Goal: Transaction & Acquisition: Subscribe to service/newsletter

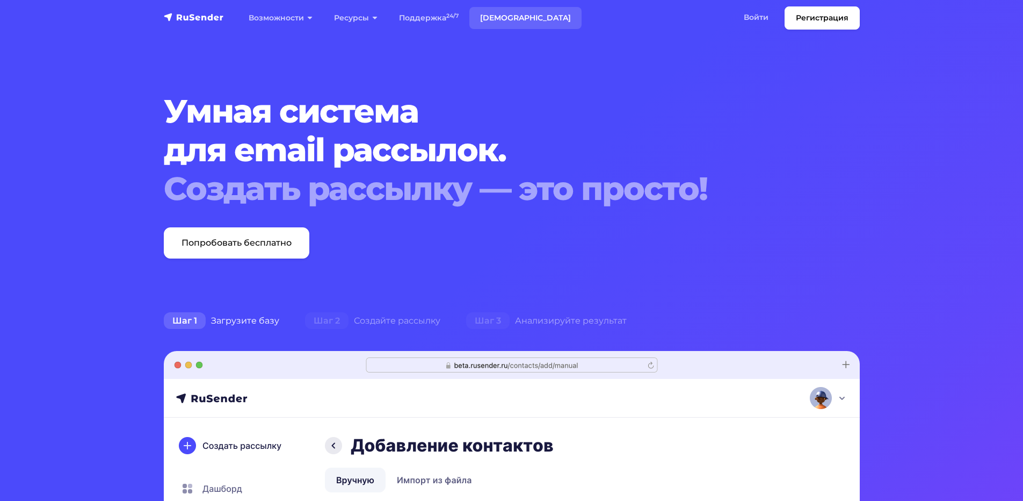
click at [499, 16] on link "[DEMOGRAPHIC_DATA]" at bounding box center [525, 18] width 112 height 22
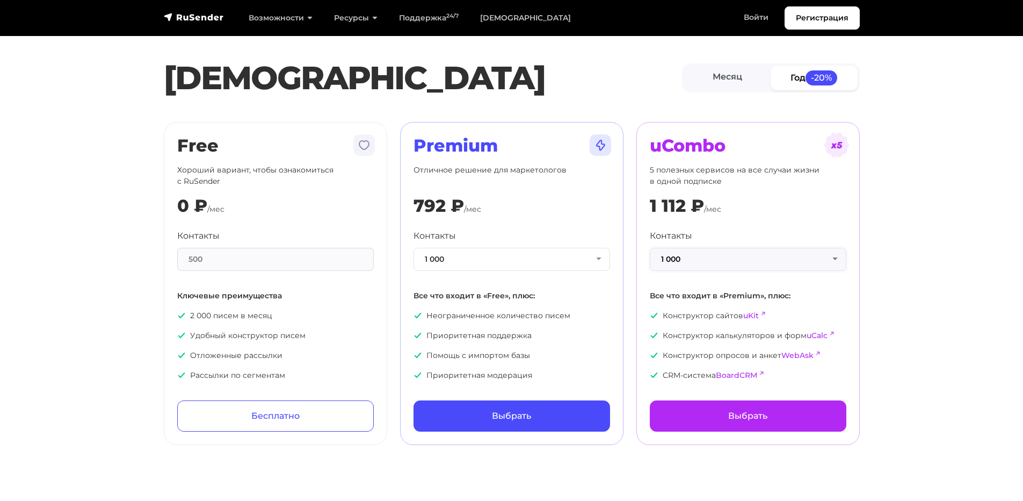
click at [711, 261] on button "1 000" at bounding box center [748, 259] width 197 height 23
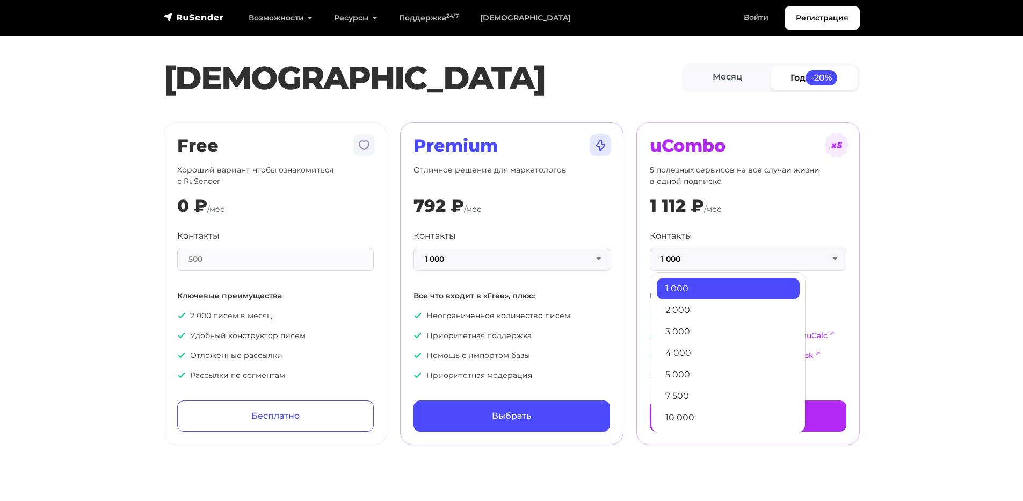
click at [533, 256] on button "1 000" at bounding box center [512, 259] width 197 height 23
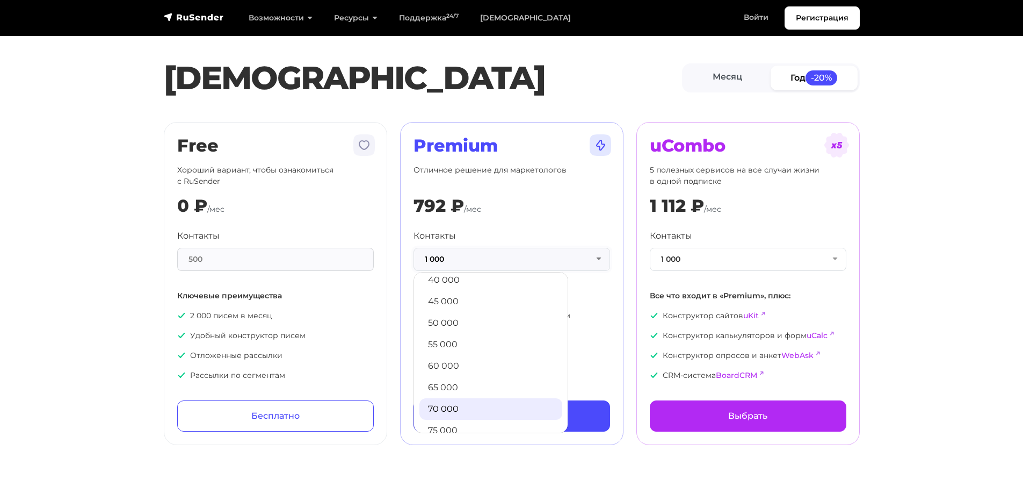
scroll to position [269, 0]
click at [456, 340] on link "50 000" at bounding box center [490, 341] width 143 height 21
